Goal: Find specific page/section: Find specific page/section

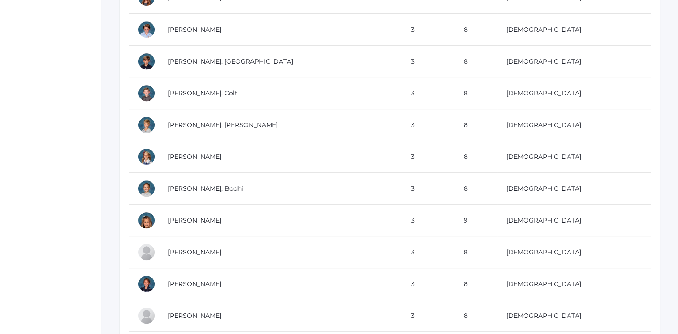
scroll to position [470, 0]
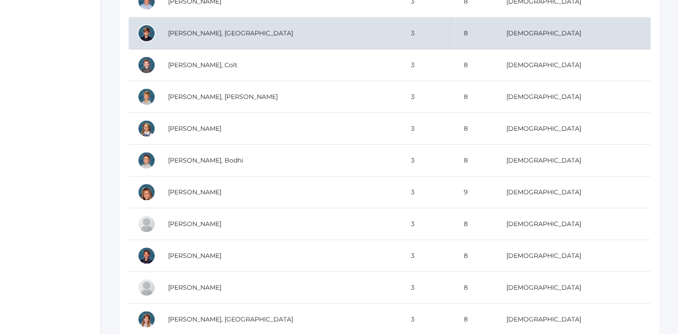
click at [281, 26] on td "[PERSON_NAME], [GEOGRAPHIC_DATA]" at bounding box center [280, 33] width 243 height 32
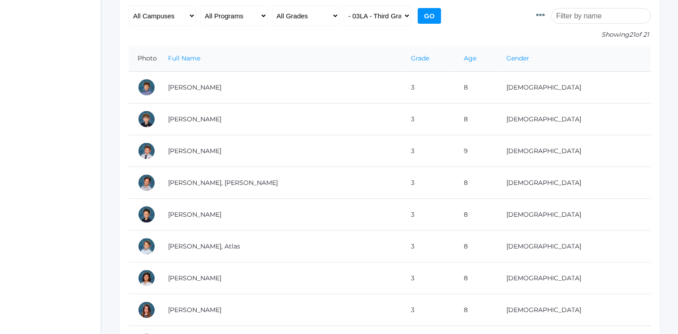
scroll to position [0, 0]
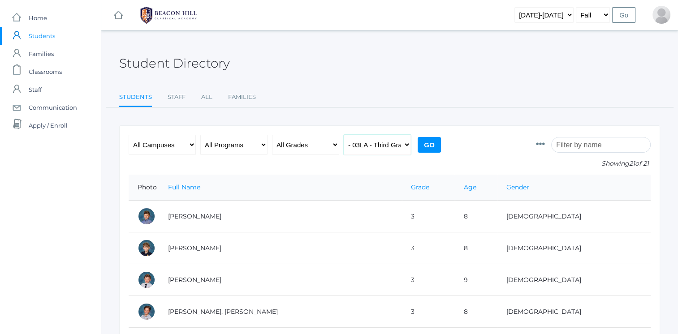
click at [381, 143] on select "All Classes Grammar - *KIND - Kindergarten AM - *KIND - Kindergarten PM - *KNDC…" at bounding box center [377, 145] width 67 height 20
click at [312, 143] on select "All Grades Grammar - Kindergarten - 1st Grade - 2nd Grade - 3rd Grade - 4th Gra…" at bounding box center [305, 145] width 67 height 20
select select "3"
click at [272, 135] on select "All Grades Grammar - Kindergarten - 1st Grade - 2nd Grade - 3rd Grade - 4th Gra…" at bounding box center [305, 145] width 67 height 20
click at [393, 151] on select "All Classes Grammar - *KIND - Kindergarten AM - *KIND - Kindergarten PM - *KNDC…" at bounding box center [377, 145] width 67 height 20
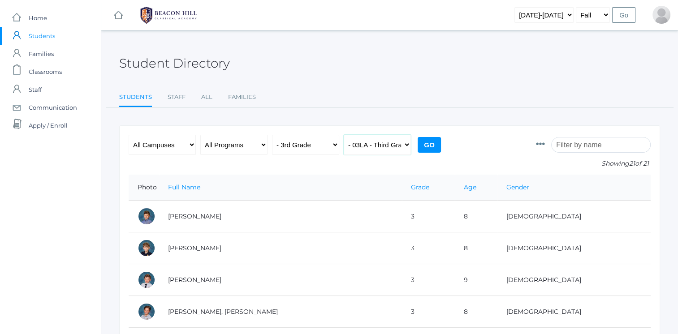
select select "any"
click at [344, 135] on select "All Classes Grammar - *KIND - Kindergarten AM - *KIND - Kindergarten PM - *KNDC…" at bounding box center [377, 145] width 67 height 20
click at [428, 145] on input "Go" at bounding box center [429, 145] width 23 height 16
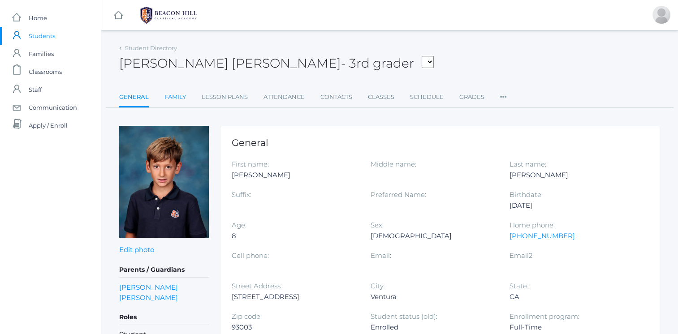
click at [176, 102] on link "Family" at bounding box center [175, 97] width 22 height 18
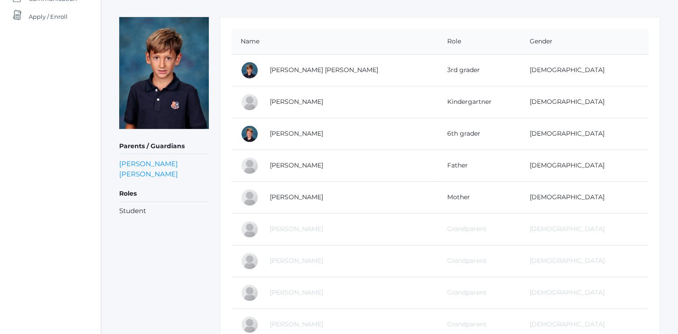
scroll to position [135, 0]
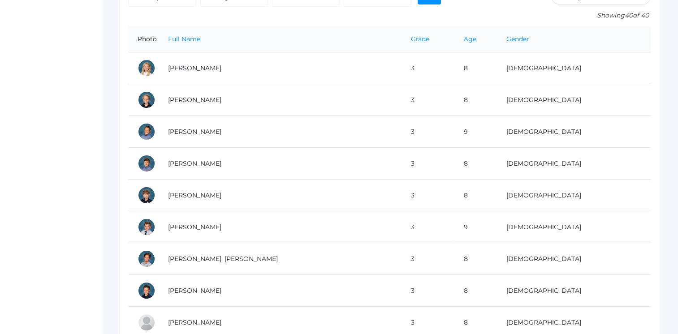
scroll to position [162, 0]
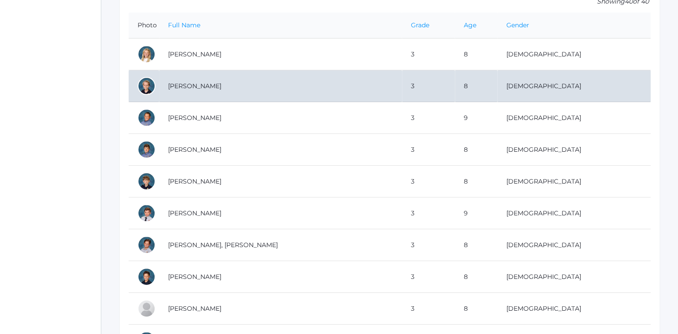
click at [311, 91] on td "[PERSON_NAME]" at bounding box center [280, 86] width 243 height 32
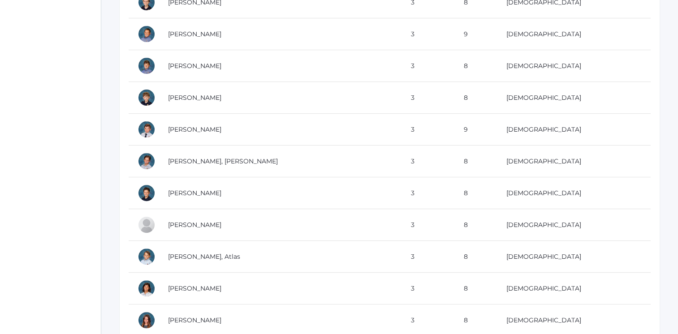
scroll to position [343, 0]
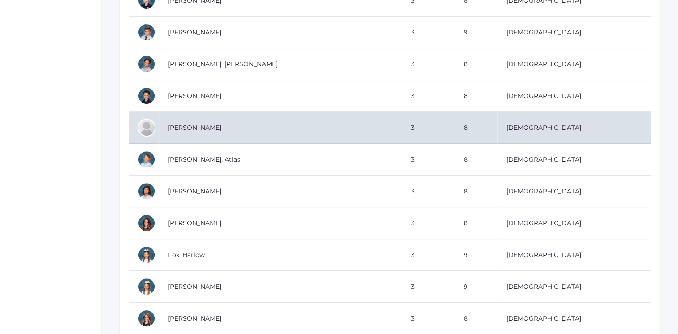
click at [295, 130] on td "[PERSON_NAME]" at bounding box center [280, 128] width 243 height 32
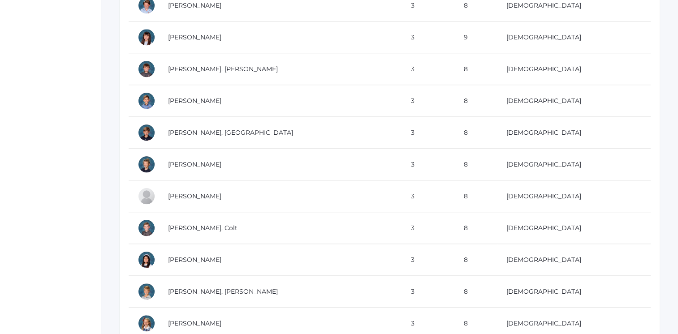
scroll to position [757, 0]
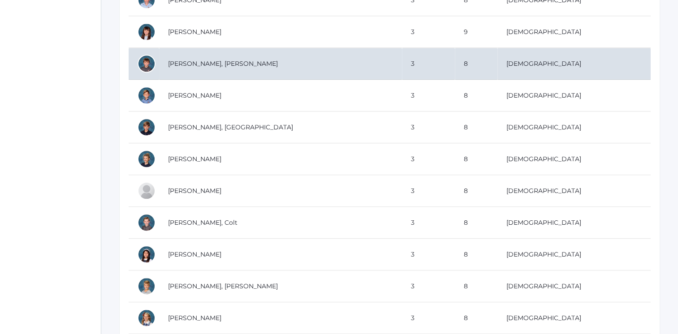
click at [251, 59] on td "[PERSON_NAME], [PERSON_NAME]" at bounding box center [280, 64] width 243 height 32
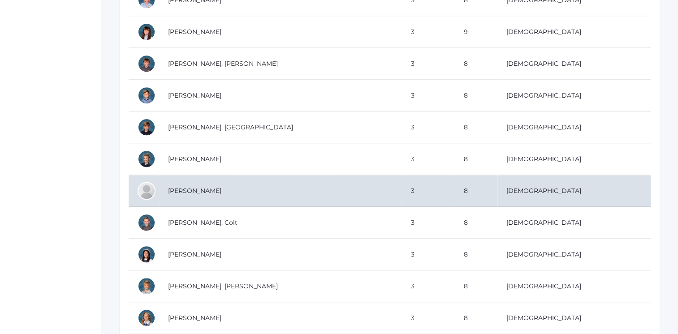
click at [348, 181] on td "[PERSON_NAME]" at bounding box center [280, 191] width 243 height 32
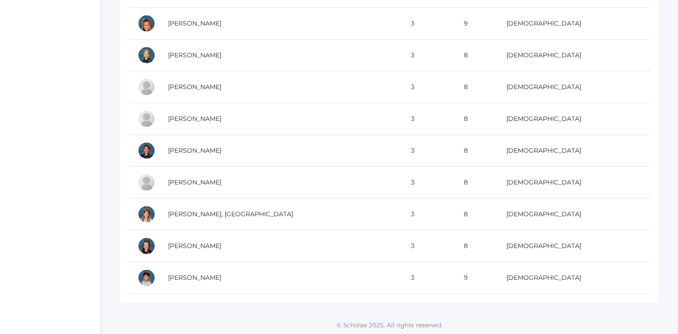
scroll to position [1183, 0]
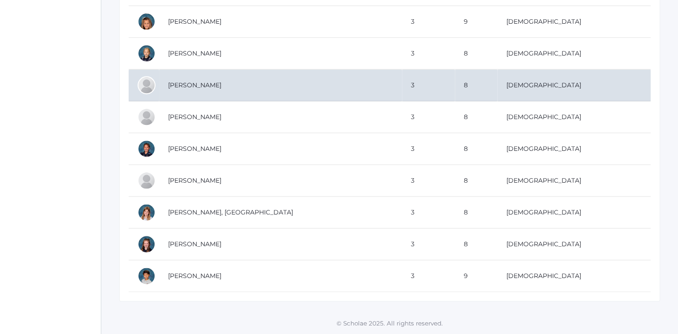
click at [281, 93] on td "[PERSON_NAME]" at bounding box center [280, 85] width 243 height 32
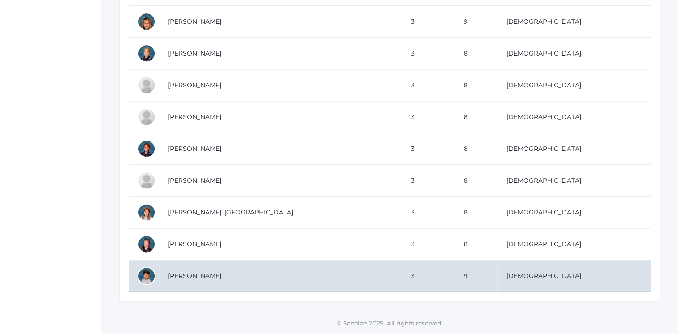
click at [231, 273] on td "[PERSON_NAME]" at bounding box center [280, 276] width 243 height 32
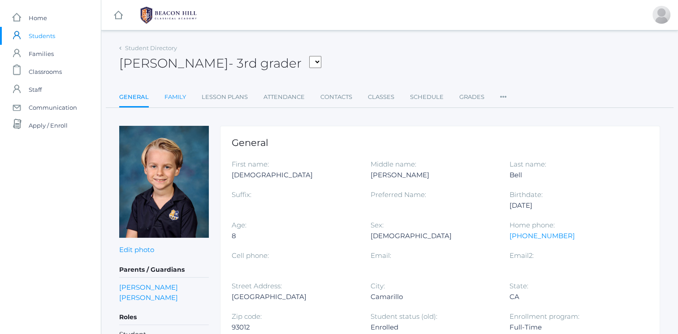
click at [173, 100] on link "Family" at bounding box center [175, 97] width 22 height 18
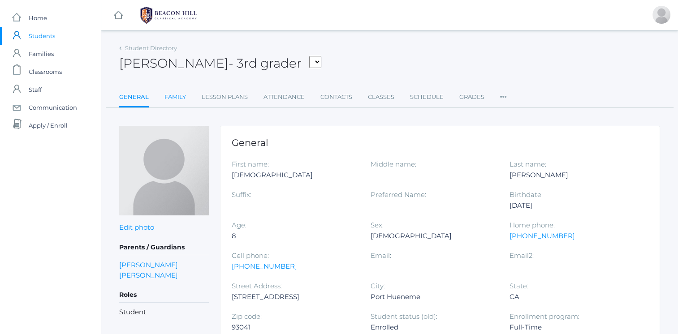
click at [168, 100] on link "Family" at bounding box center [175, 97] width 22 height 18
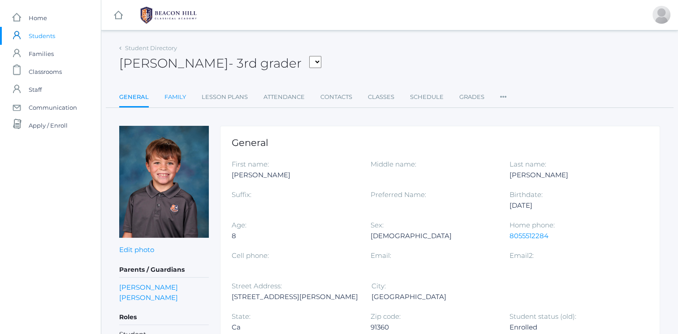
click at [169, 100] on link "Family" at bounding box center [175, 97] width 22 height 18
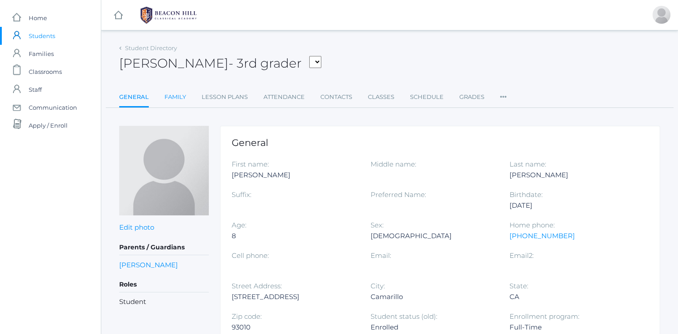
click at [174, 103] on link "Family" at bounding box center [175, 97] width 22 height 18
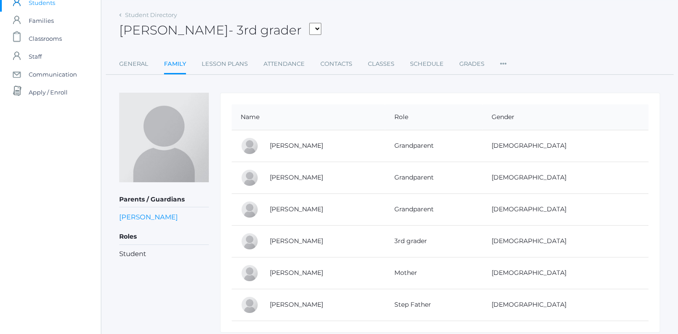
scroll to position [62, 0]
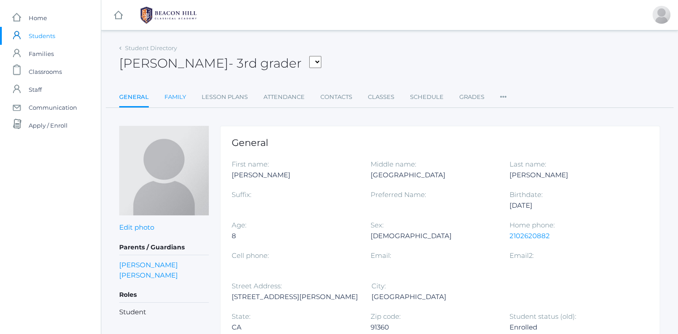
click at [170, 97] on link "Family" at bounding box center [175, 97] width 22 height 18
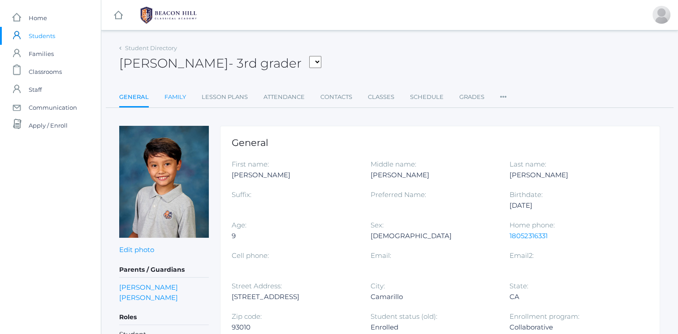
click at [173, 100] on link "Family" at bounding box center [175, 97] width 22 height 18
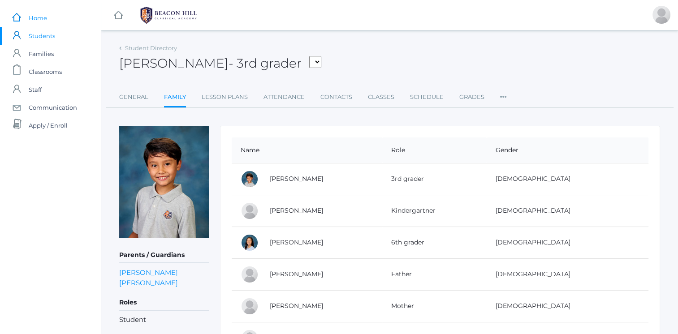
click at [50, 13] on link "icons/ui/navigation/home Created with Sketch. Home" at bounding box center [50, 18] width 101 height 18
